Goal: Information Seeking & Learning: Check status

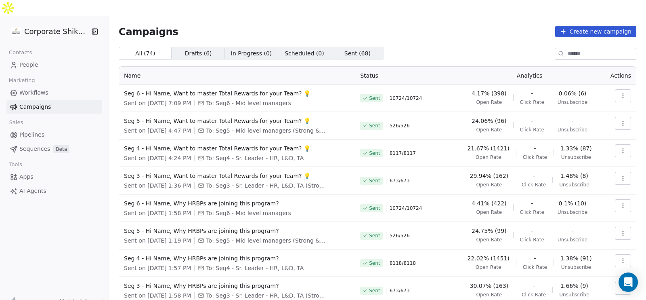
click at [617, 89] on button "button" at bounding box center [623, 95] width 16 height 13
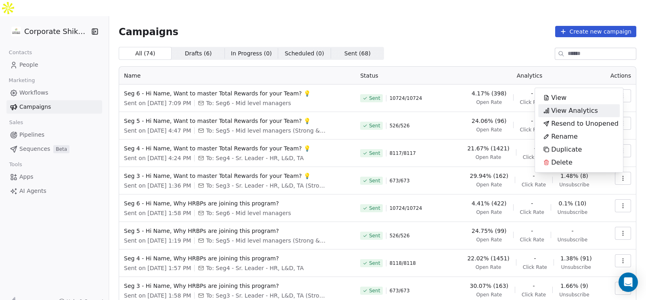
click at [602, 113] on div "View Analytics" at bounding box center [579, 110] width 82 height 13
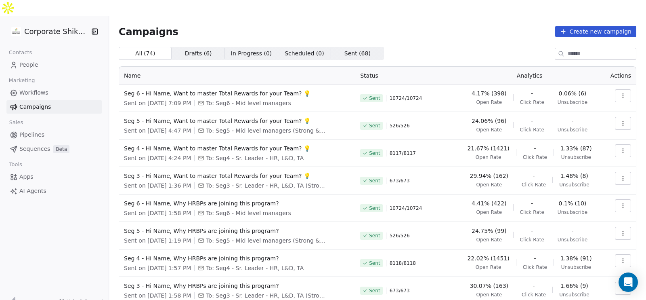
click at [621, 89] on button "button" at bounding box center [623, 95] width 16 height 13
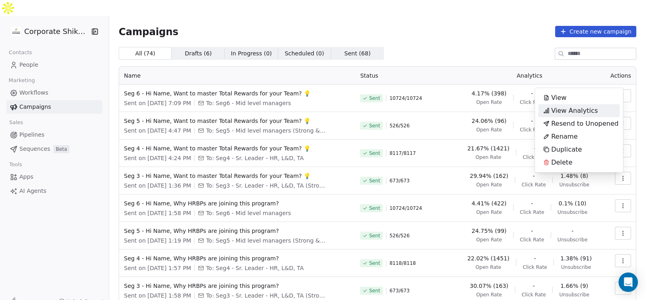
click at [601, 109] on div "View Analytics" at bounding box center [579, 110] width 82 height 13
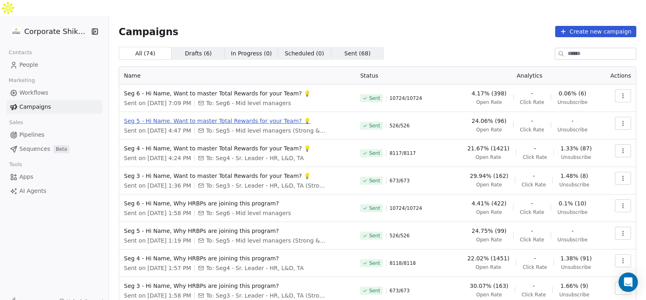
click at [242, 117] on span "Seg 5 - Hi Name, Want to master Total Rewards for your Team? 💡" at bounding box center [237, 121] width 227 height 8
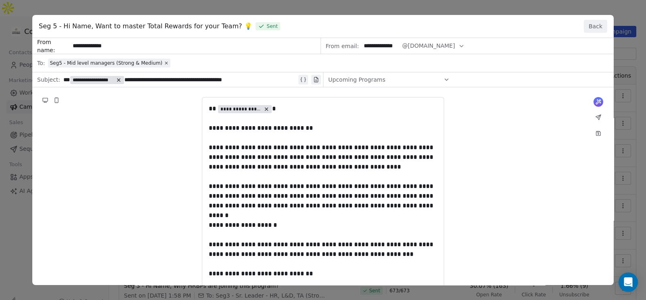
click at [596, 23] on button "Back" at bounding box center [595, 26] width 23 height 13
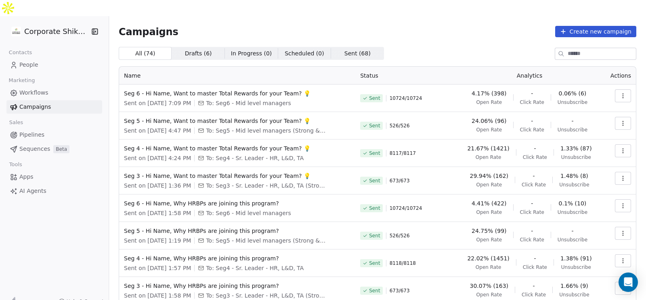
click at [615, 117] on button "button" at bounding box center [623, 123] width 16 height 13
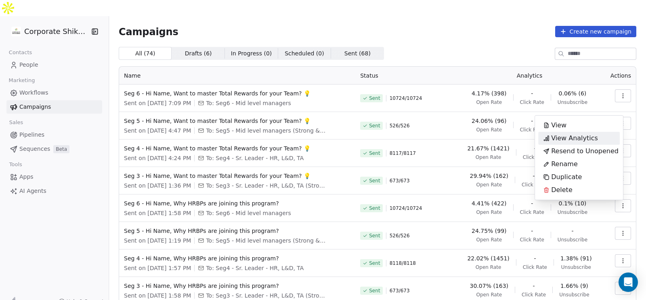
click at [594, 136] on span "View Analytics" at bounding box center [574, 138] width 47 height 10
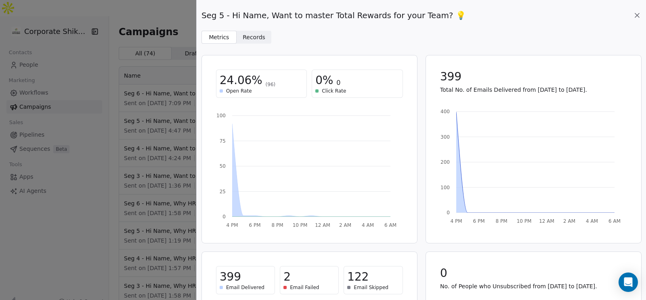
click at [639, 13] on icon at bounding box center [637, 15] width 4 height 4
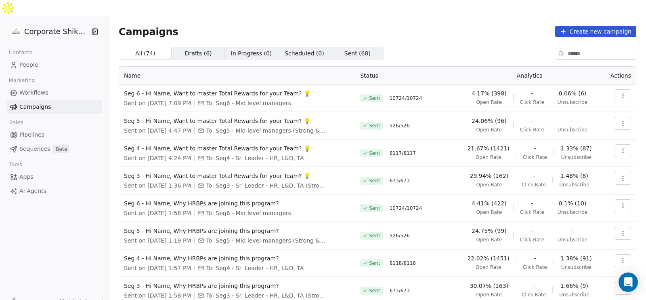
click at [620, 92] on icon "button" at bounding box center [623, 95] width 6 height 6
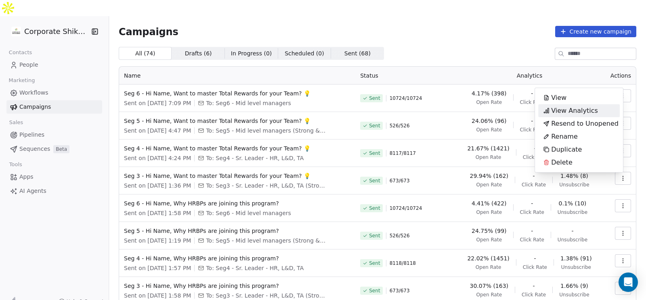
click at [580, 109] on span "View Analytics" at bounding box center [574, 111] width 47 height 10
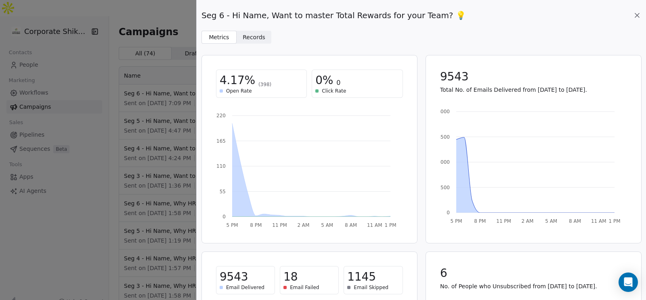
click at [633, 17] on icon at bounding box center [637, 15] width 8 height 8
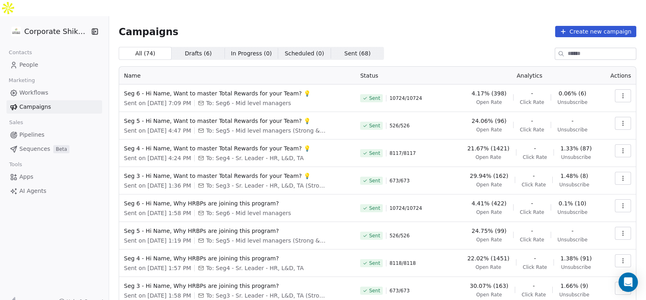
scroll to position [19, 0]
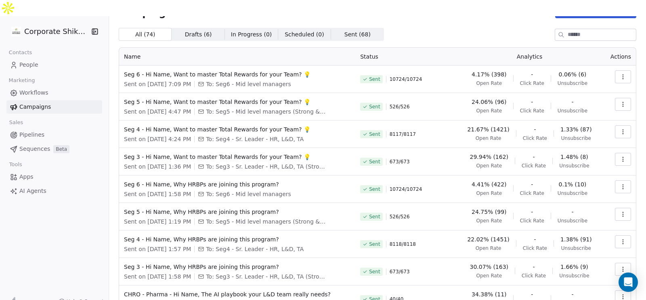
click at [615, 125] on button "button" at bounding box center [623, 131] width 16 height 13
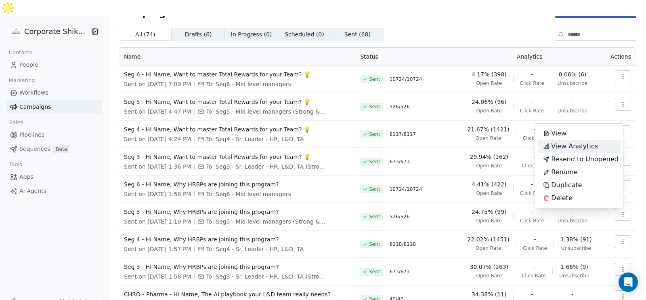
click at [594, 146] on span "View Analytics" at bounding box center [574, 146] width 47 height 10
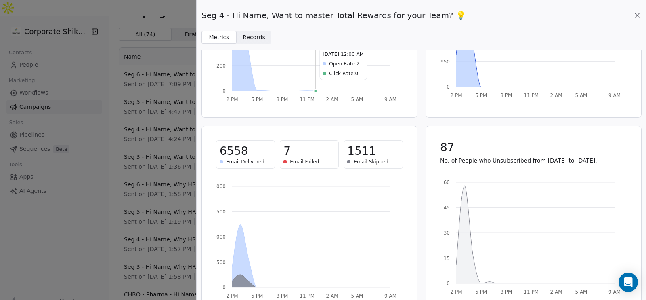
scroll to position [0, 0]
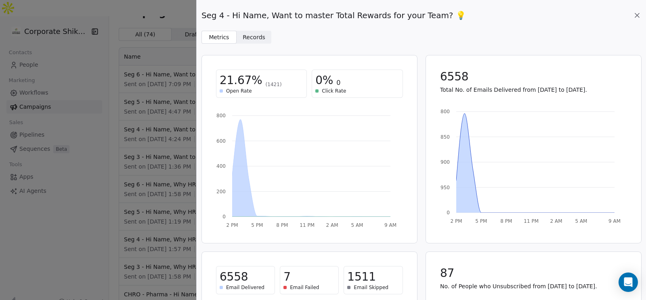
click at [635, 15] on icon at bounding box center [637, 15] width 8 height 8
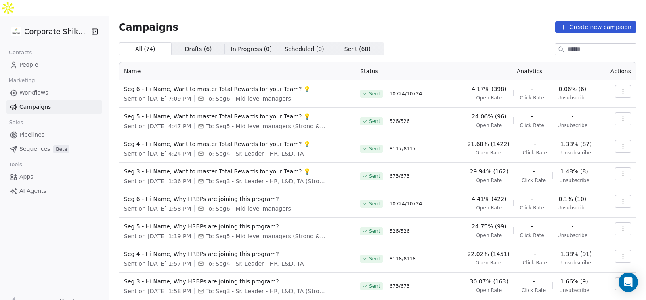
scroll to position [4, 0]
